Goal: Task Accomplishment & Management: Complete application form

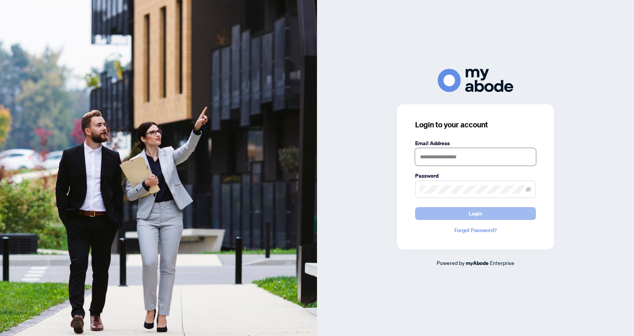
type input "**********"
click at [474, 214] on span "Login" at bounding box center [476, 213] width 14 height 12
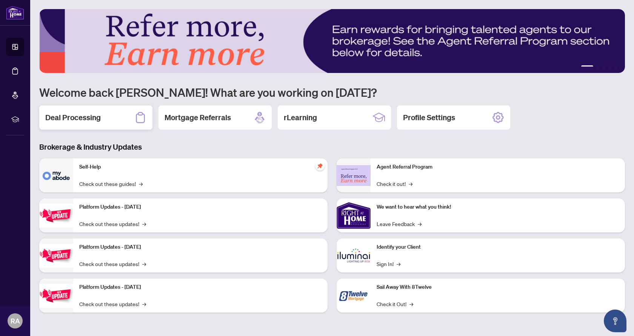
click at [108, 119] on div "Deal Processing" at bounding box center [95, 117] width 113 height 24
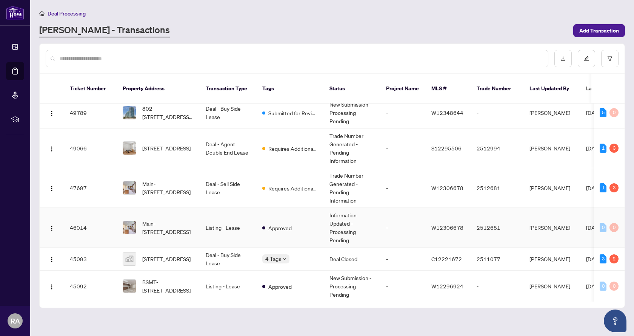
scroll to position [76, 0]
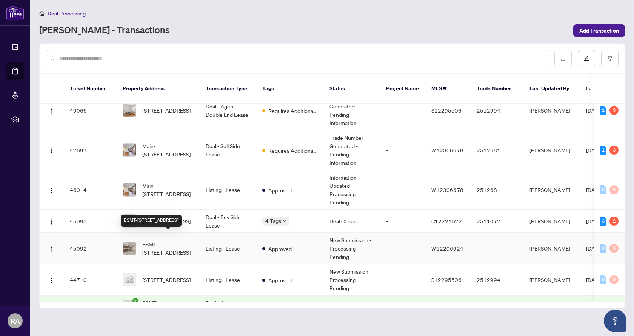
click at [183, 247] on span "BSMT-[STREET_ADDRESS]" at bounding box center [167, 248] width 51 height 17
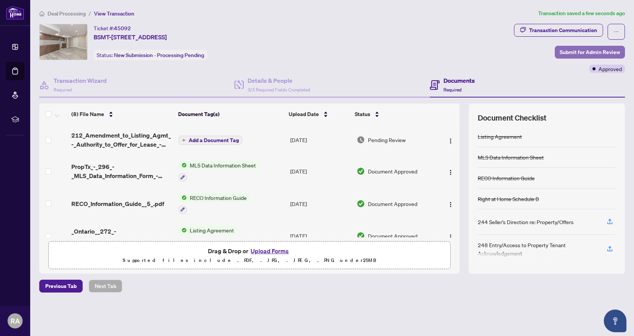
click at [577, 55] on span "Submit for Admin Review" at bounding box center [590, 52] width 60 height 12
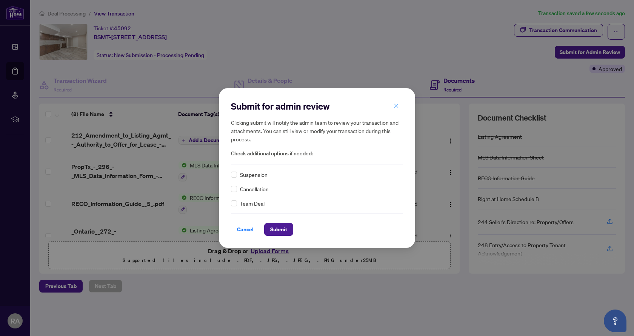
click at [397, 108] on icon "close" at bounding box center [396, 105] width 5 height 5
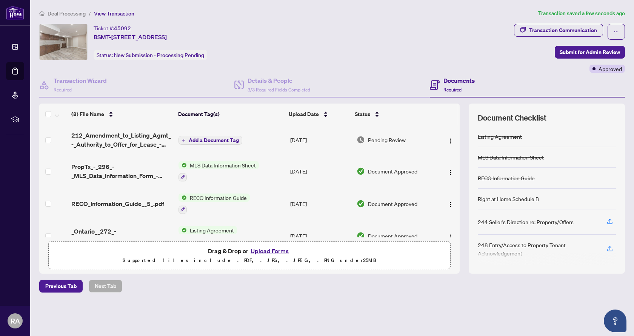
click at [223, 138] on span "Add a Document Tag" at bounding box center [214, 139] width 50 height 5
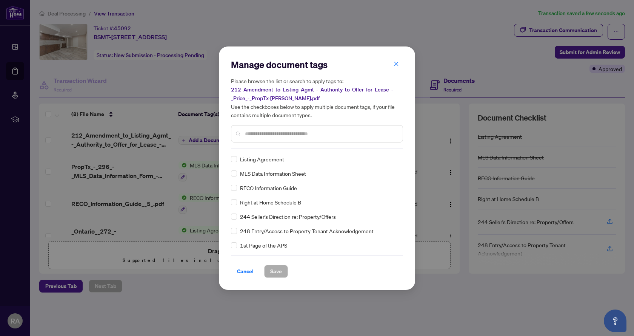
click at [296, 137] on input "text" at bounding box center [321, 134] width 152 height 8
type input "*"
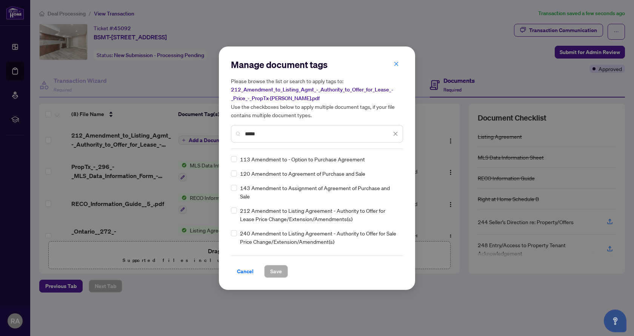
type input "*****"
click at [237, 211] on div "212 Amendment to Listing Agreement - Authority to Offer for Lease Price Change/…" at bounding box center [315, 214] width 168 height 17
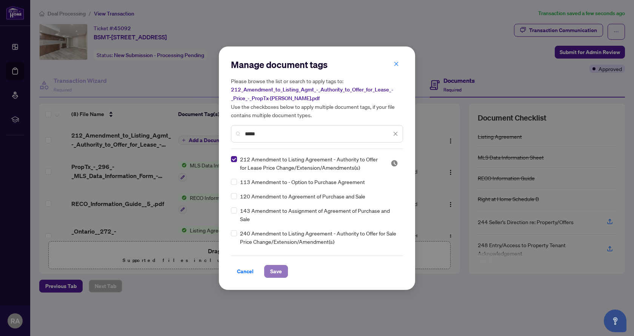
click at [281, 270] on span "Save" at bounding box center [276, 271] width 12 height 12
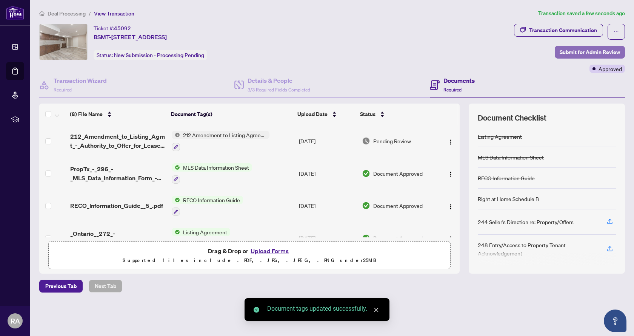
click at [584, 52] on span "Submit for Admin Review" at bounding box center [590, 52] width 60 height 12
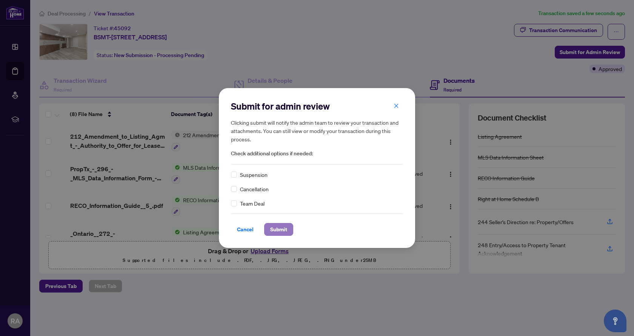
click at [287, 233] on span "Submit" at bounding box center [278, 229] width 17 height 12
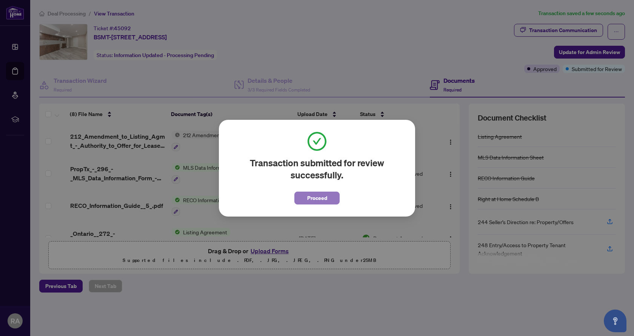
click at [319, 202] on span "Proceed" at bounding box center [317, 198] width 20 height 12
